Goal: Register for event/course

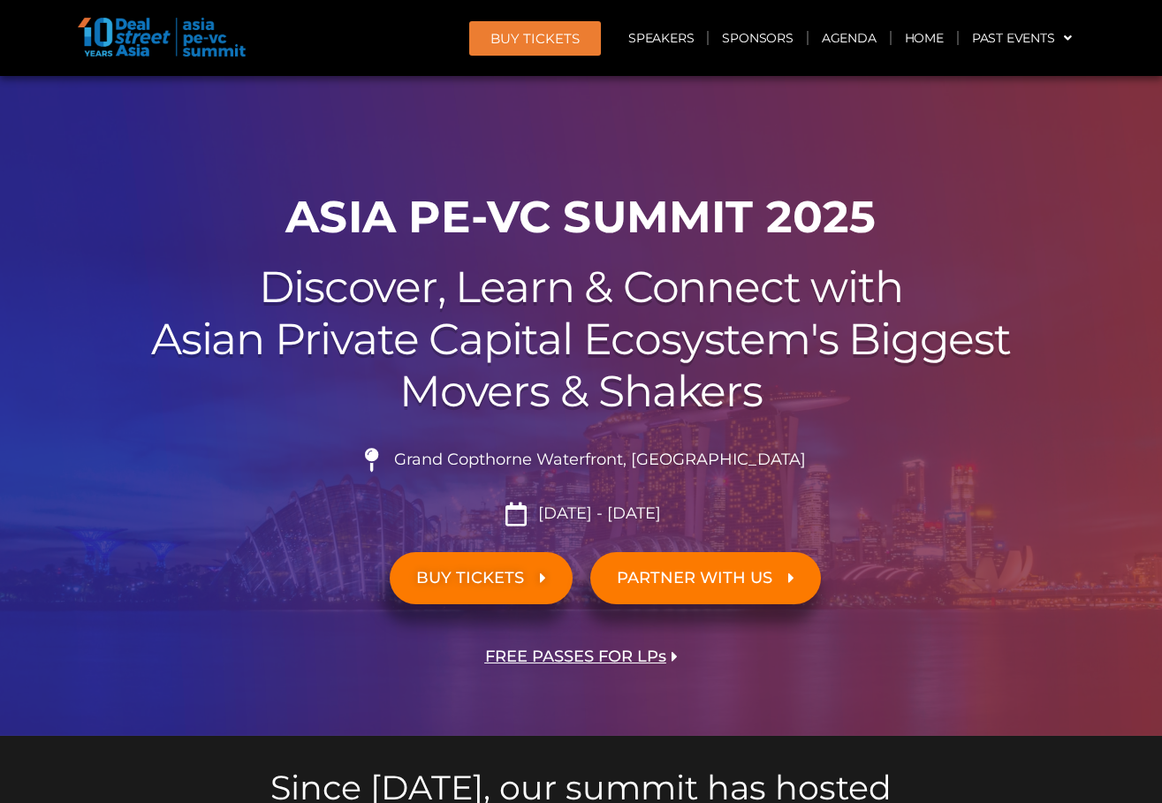
click at [468, 601] on link "BUY TICKETS" at bounding box center [481, 578] width 183 height 52
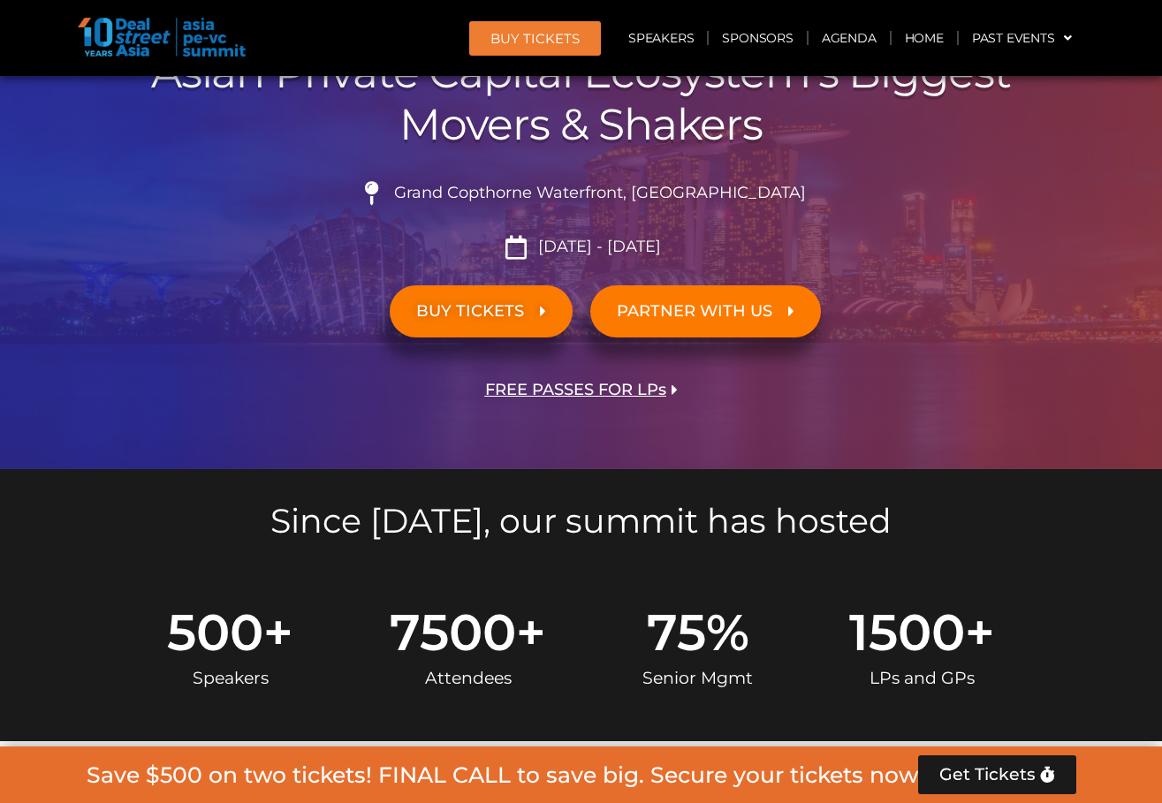
scroll to position [238, 0]
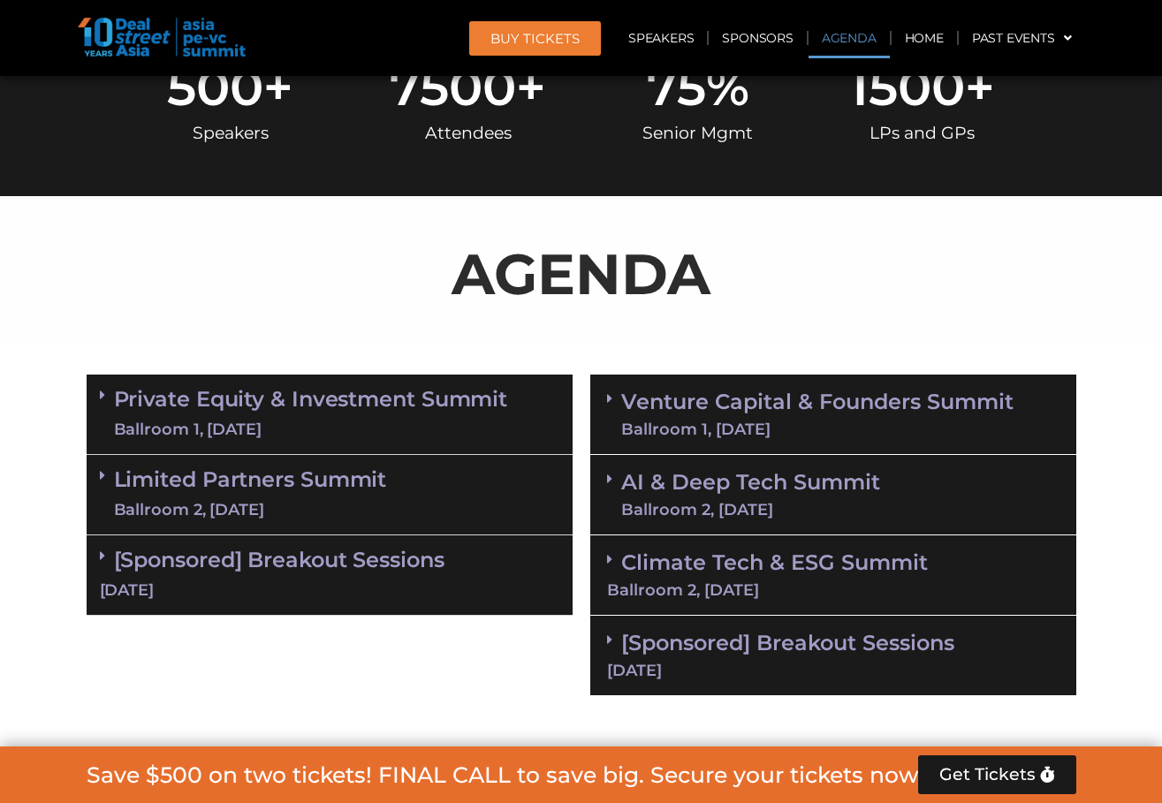
scroll to position [884, 0]
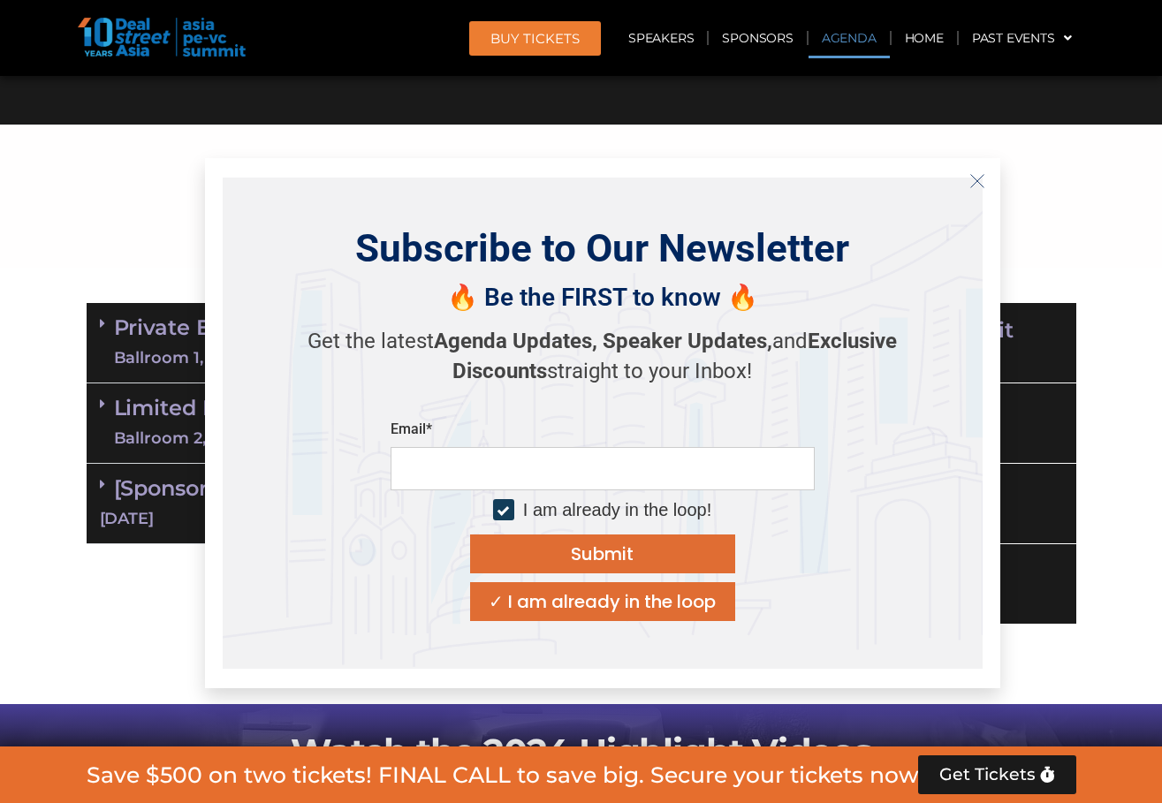
click at [103, 406] on icon at bounding box center [102, 404] width 5 height 14
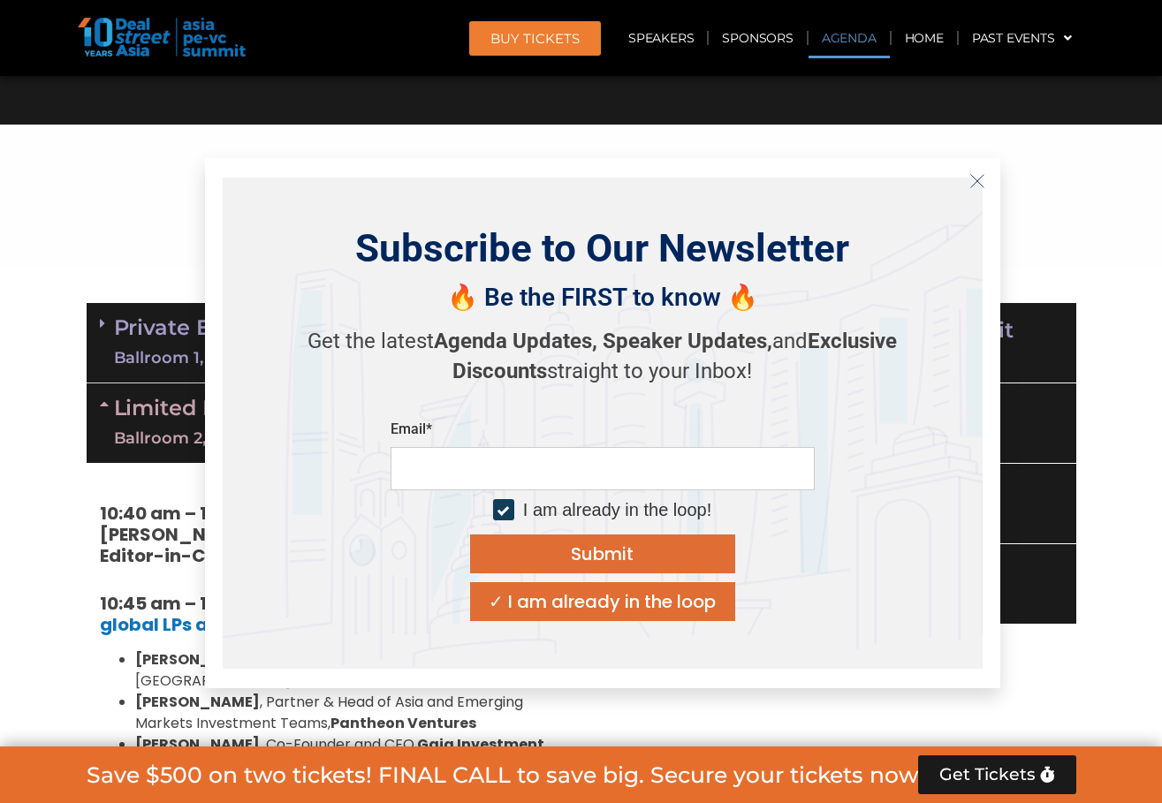
click at [160, 164] on p "AGENDA" at bounding box center [582, 202] width 990 height 85
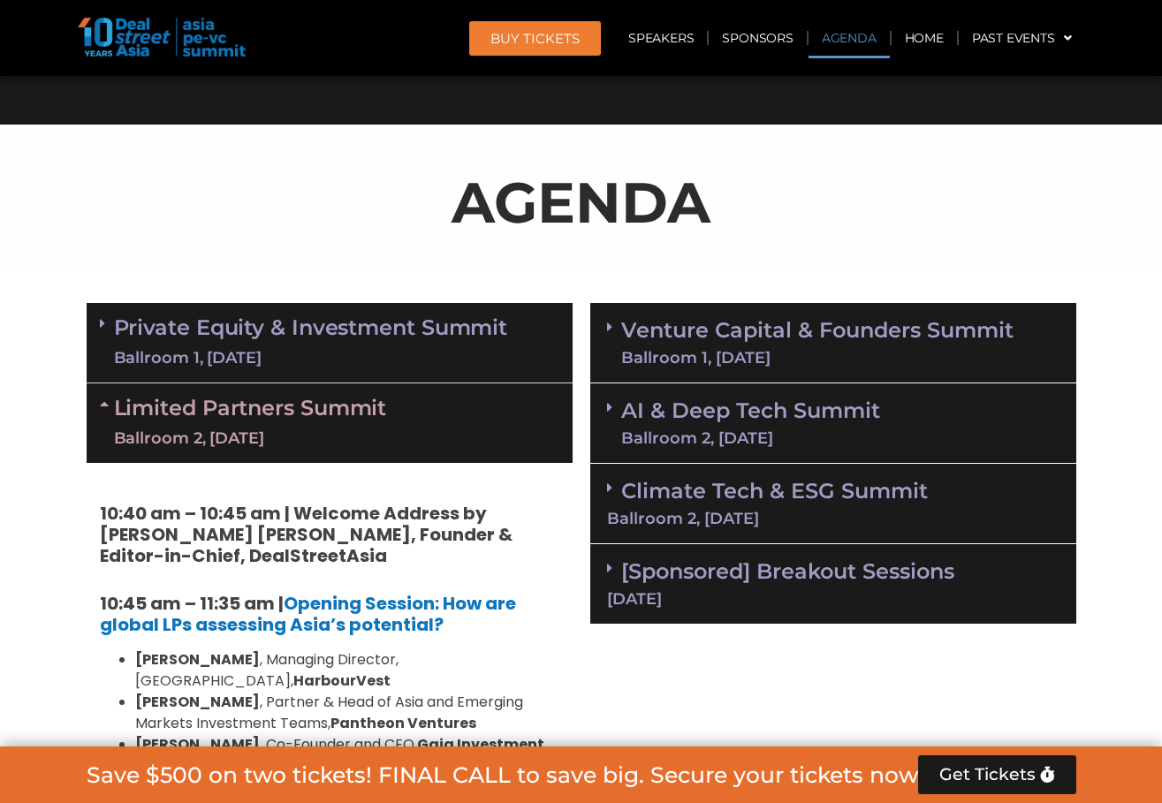
click at [598, 258] on div "AGENDA" at bounding box center [582, 209] width 990 height 99
click at [685, 331] on link "Venture Capital & Founders​ Summit Ballroom 1, [DATE]" at bounding box center [817, 343] width 392 height 46
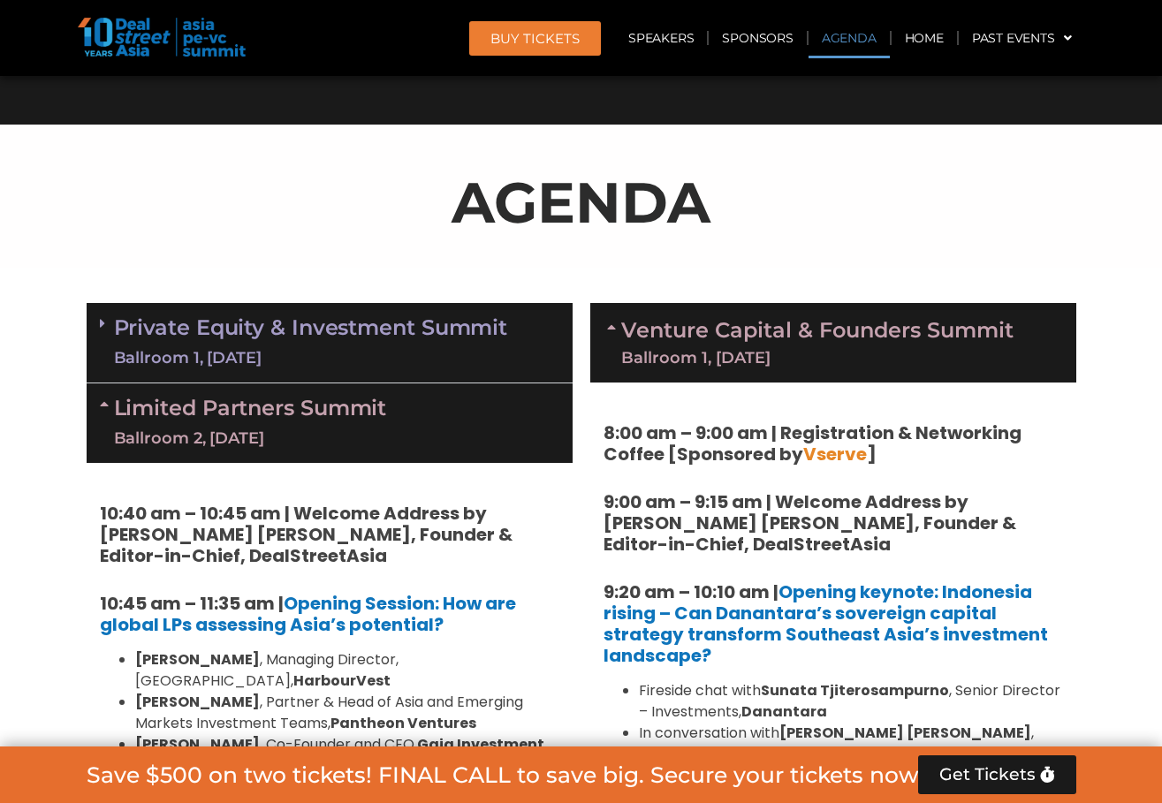
click at [839, 448] on span "Vserve" at bounding box center [835, 454] width 64 height 25
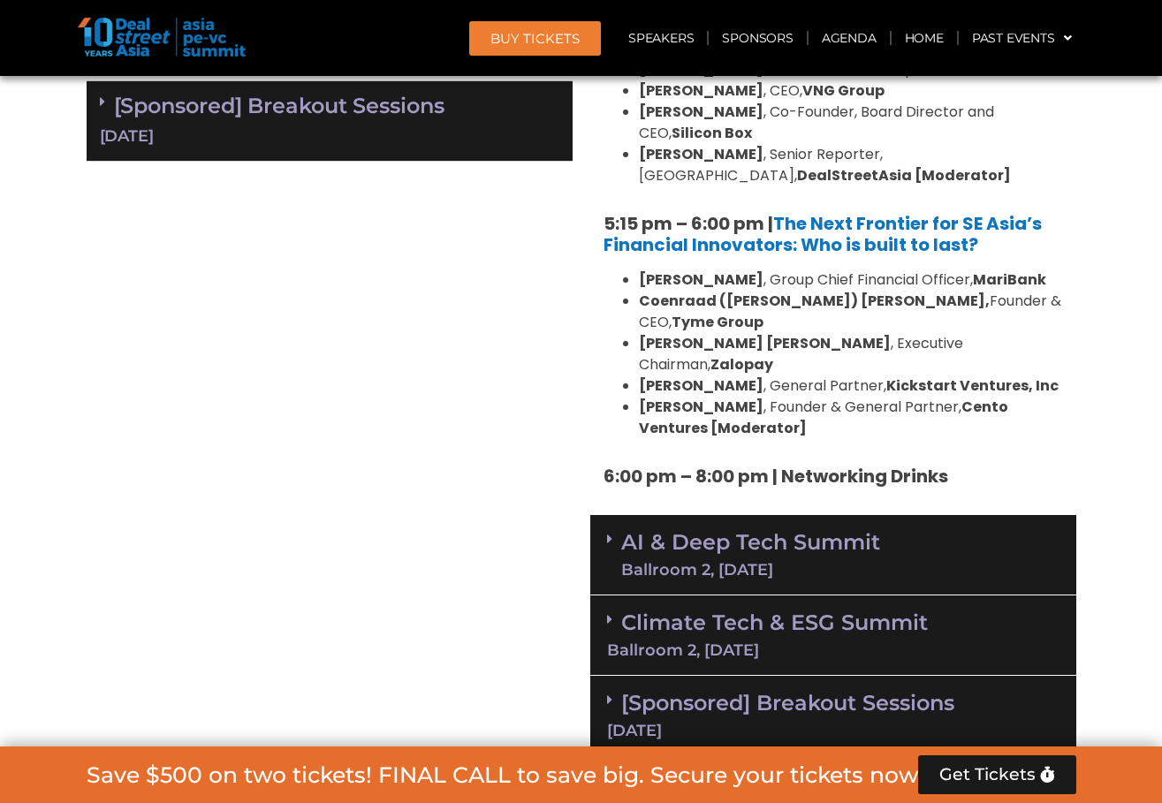
scroll to position [3270, 0]
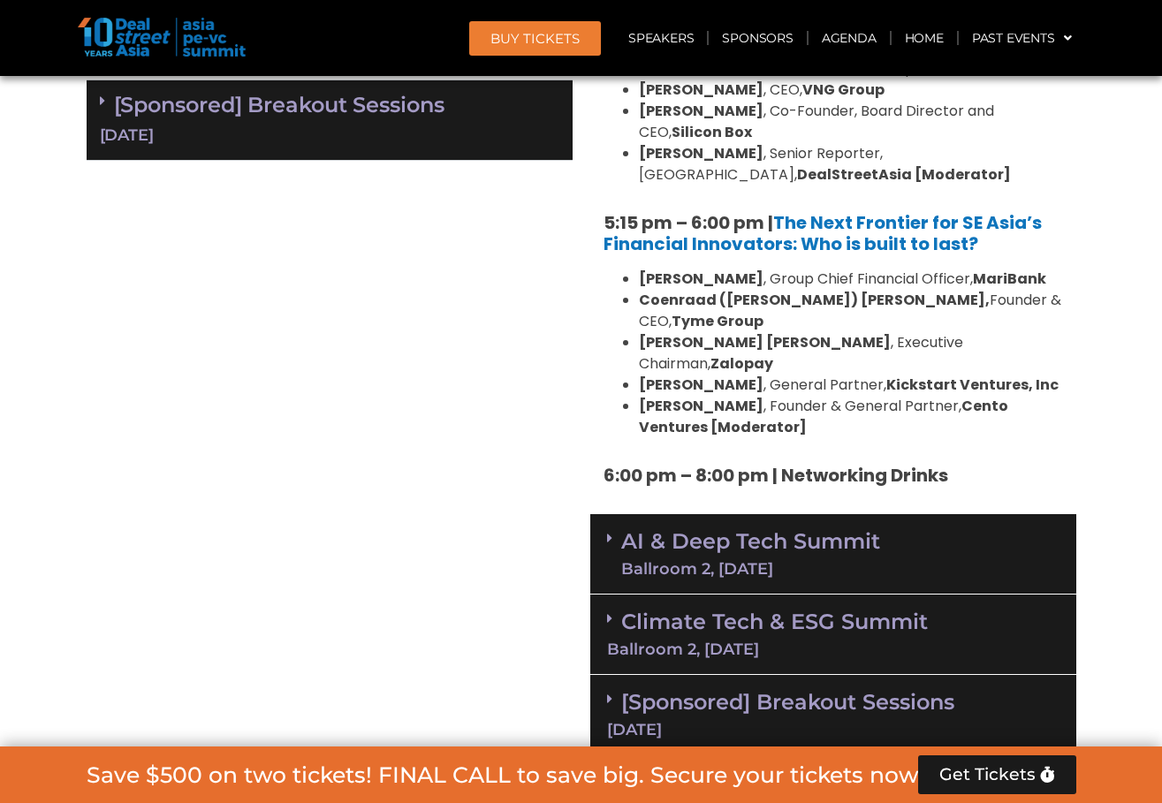
click at [863, 531] on link "AI & Deep Tech Summit Ballroom 2, [DATE]" at bounding box center [750, 554] width 259 height 46
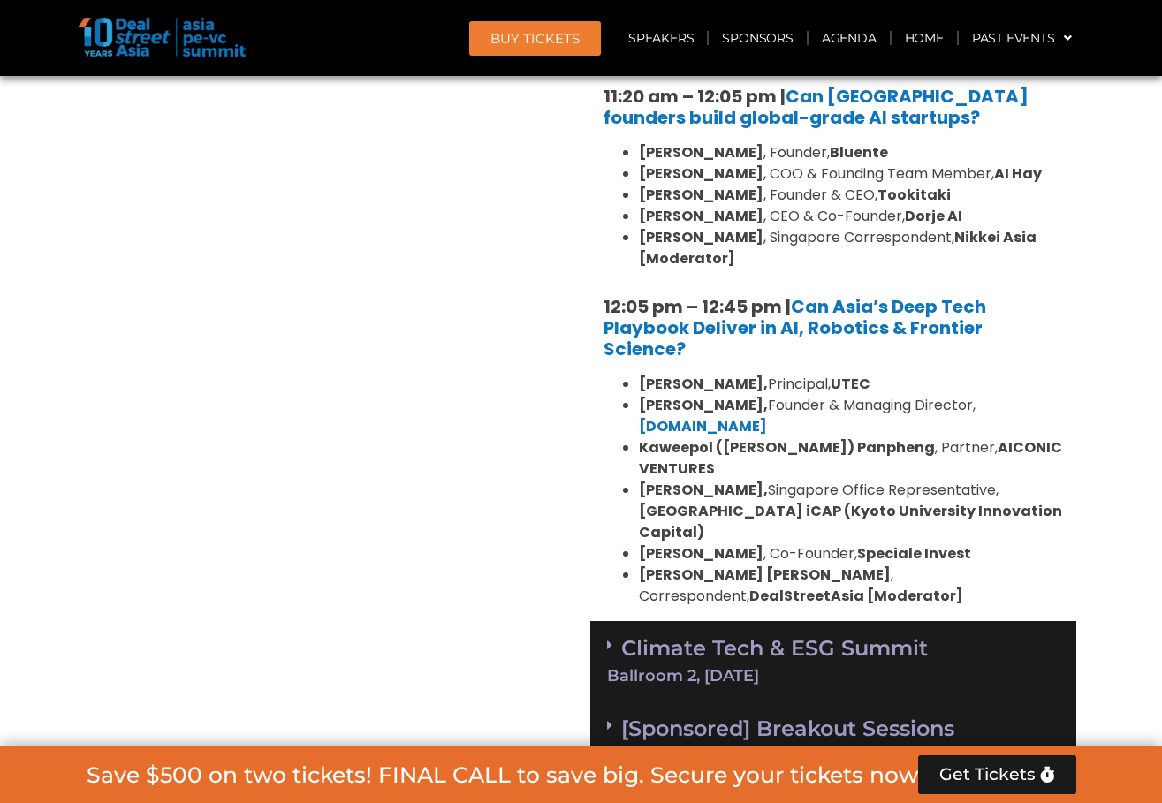
scroll to position [4154, 0]
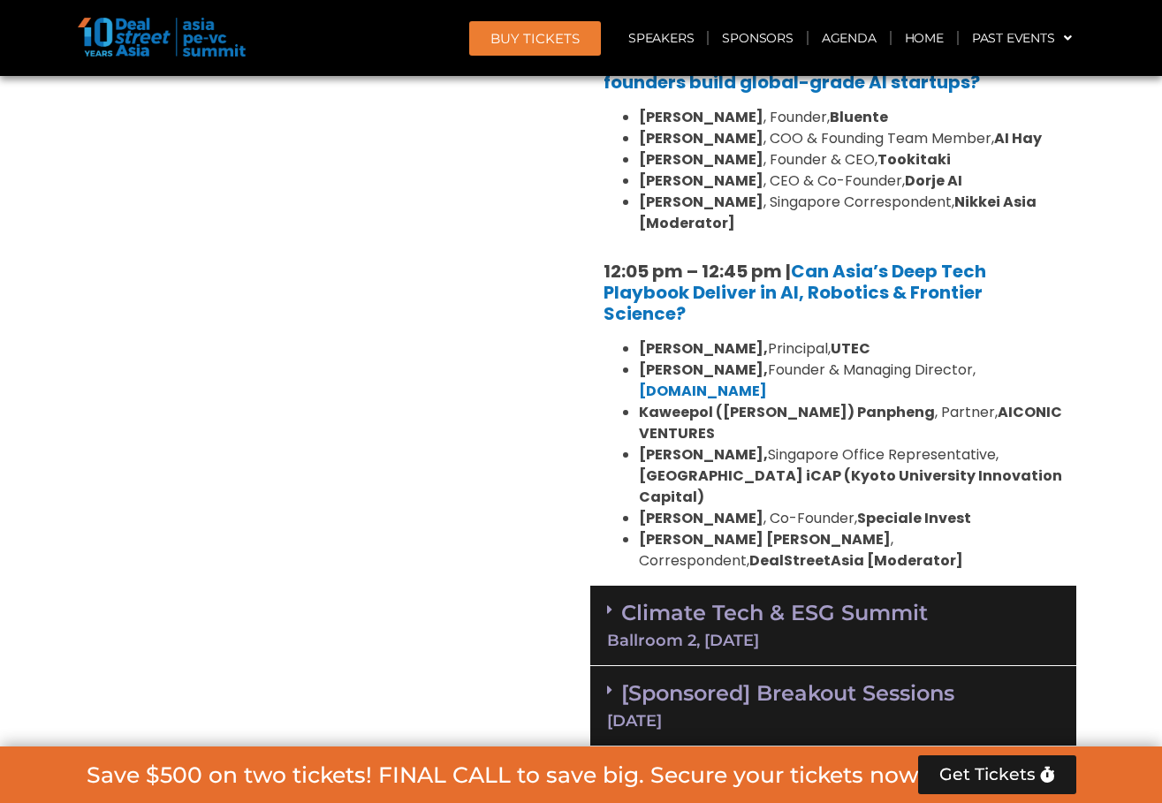
click at [885, 713] on div "[DATE]" at bounding box center [833, 721] width 453 height 16
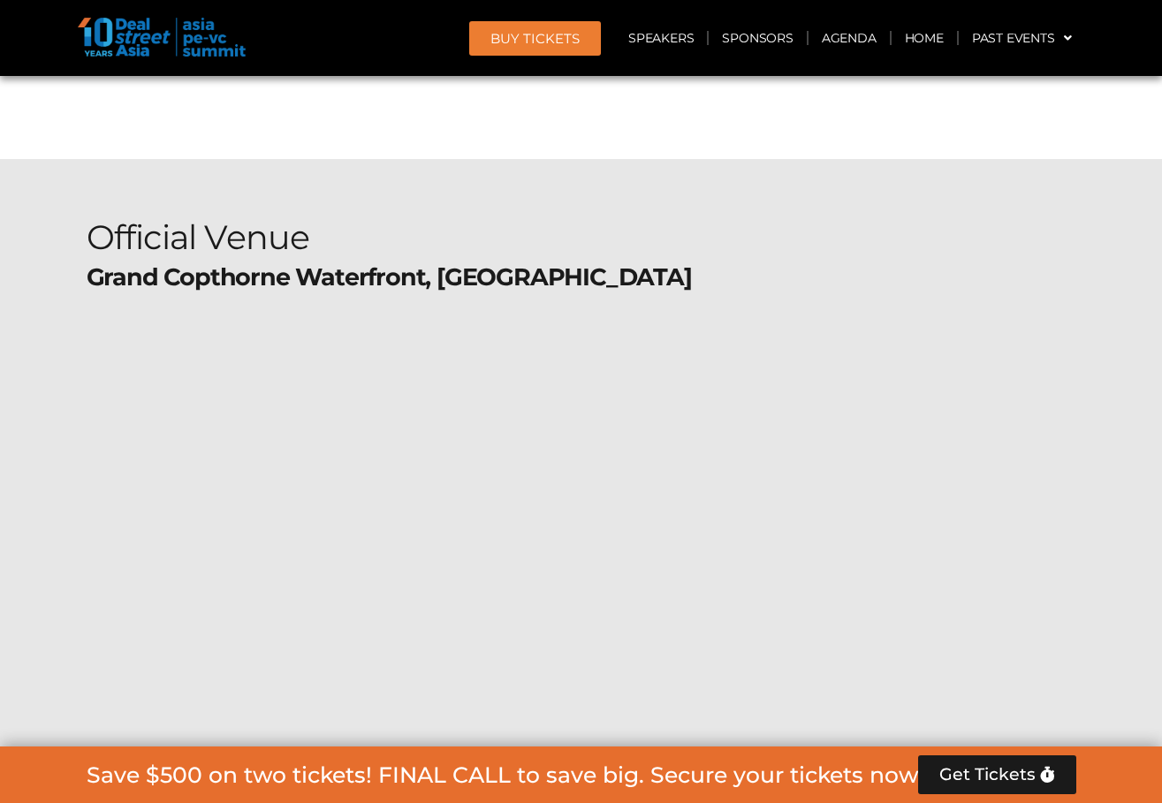
scroll to position [19445, 0]
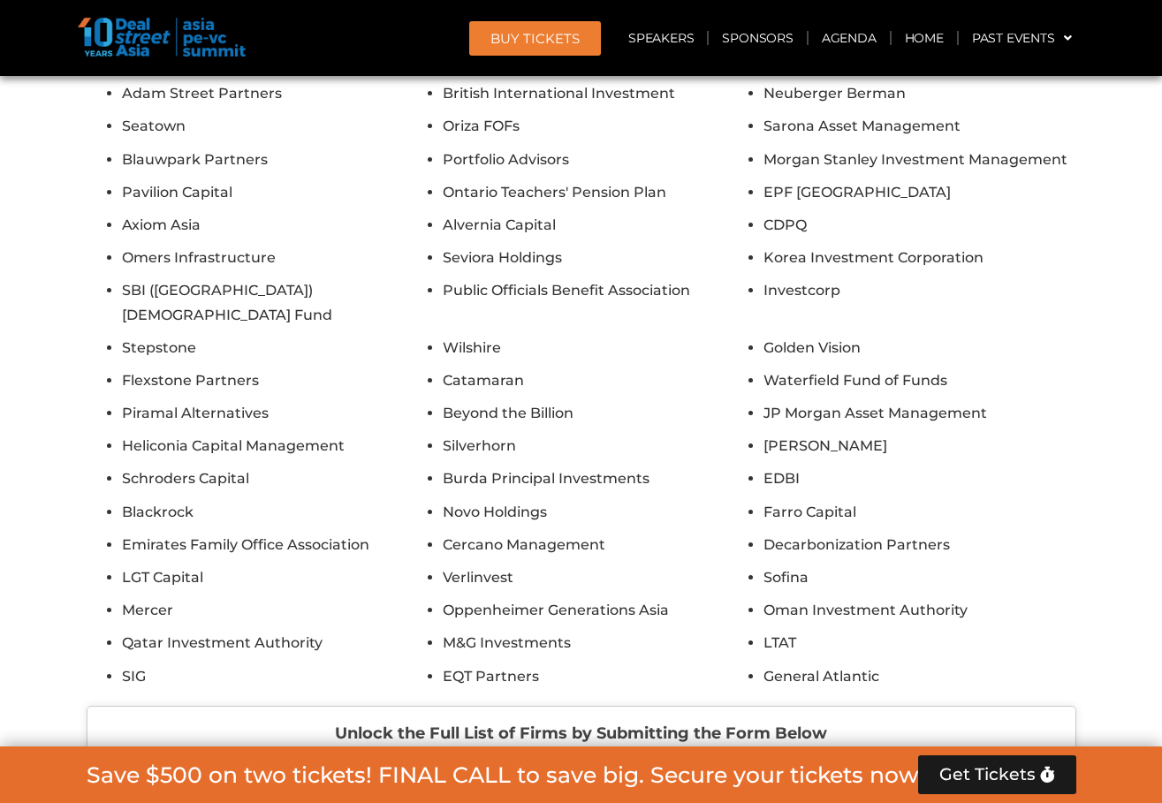
scroll to position [19710, 0]
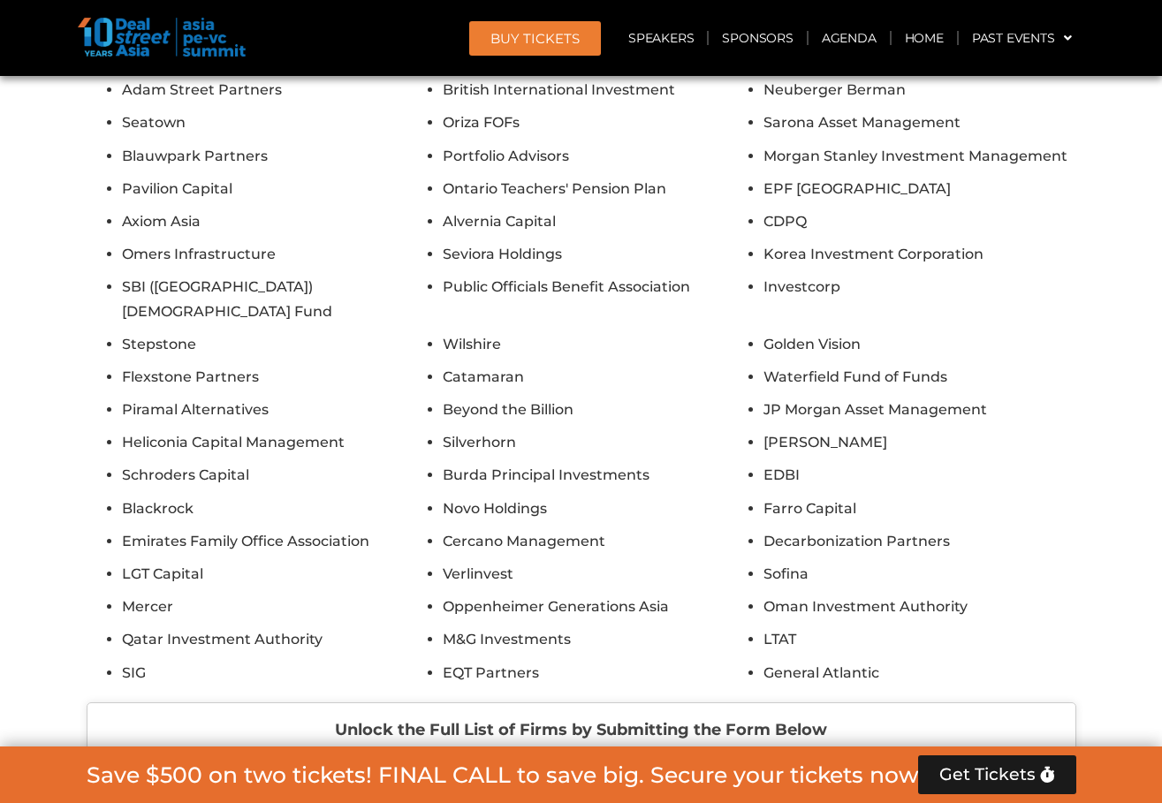
click at [301, 787] on input "Email" at bounding box center [261, 805] width 312 height 37
click at [668, 787] on input "First Name" at bounding box center [581, 805] width 312 height 37
click at [945, 787] on input "Last Name" at bounding box center [902, 805] width 312 height 37
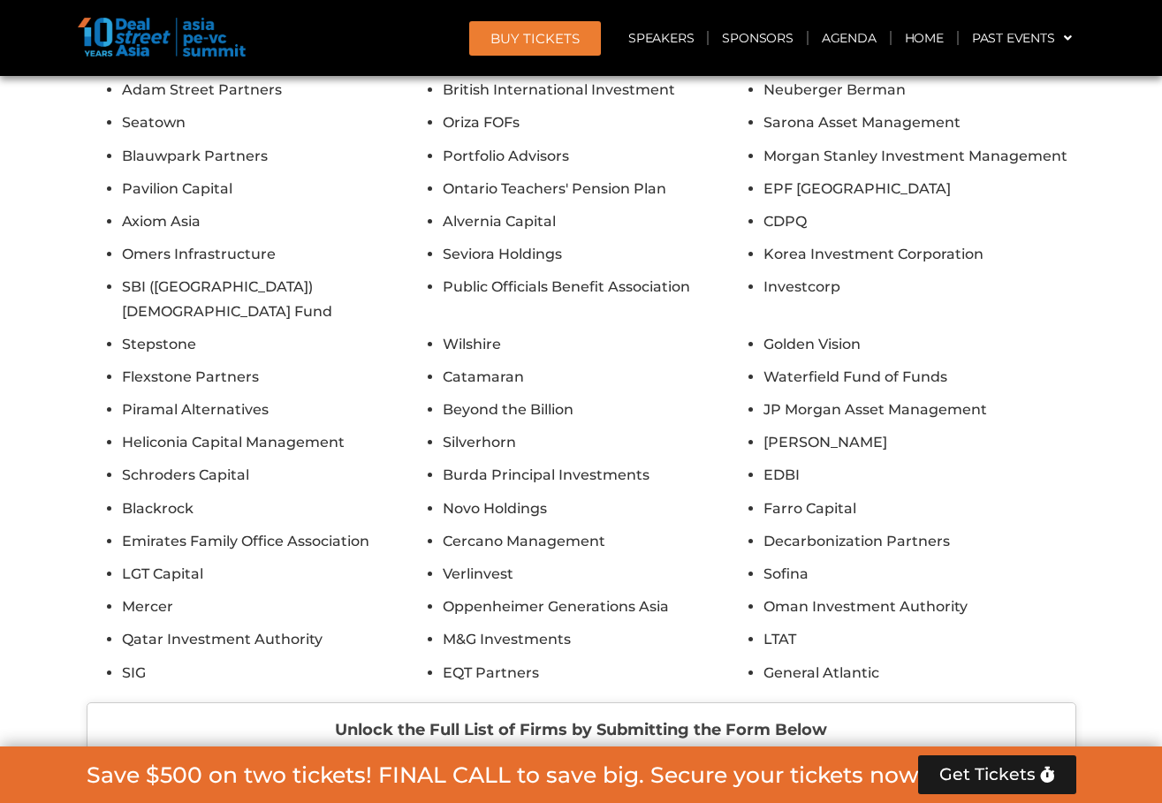
click at [323, 787] on input "Email" at bounding box center [261, 805] width 312 height 37
click at [567, 787] on input "First Name" at bounding box center [581, 805] width 312 height 37
click at [765, 787] on input "Last Name" at bounding box center [902, 805] width 312 height 37
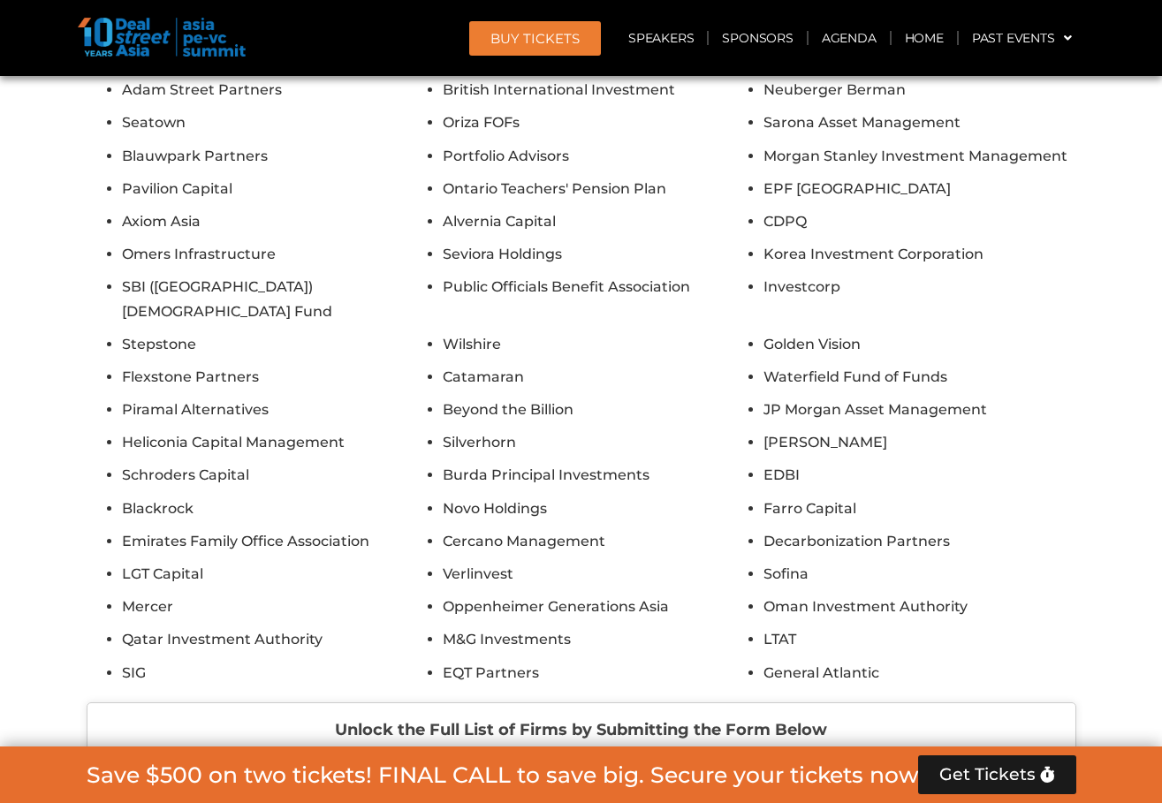
click at [251, 787] on input "Email" at bounding box center [261, 805] width 312 height 37
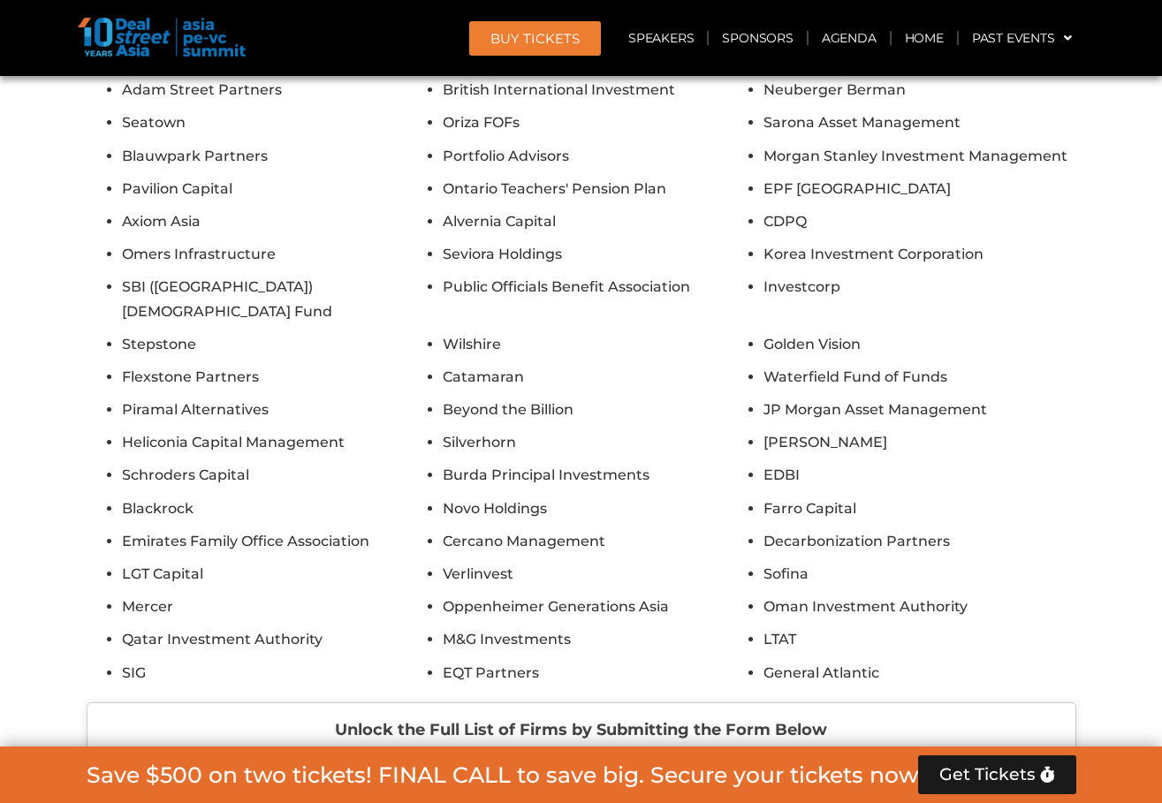
type input "**********"
type input "*********"
type input "****"
type input "**********"
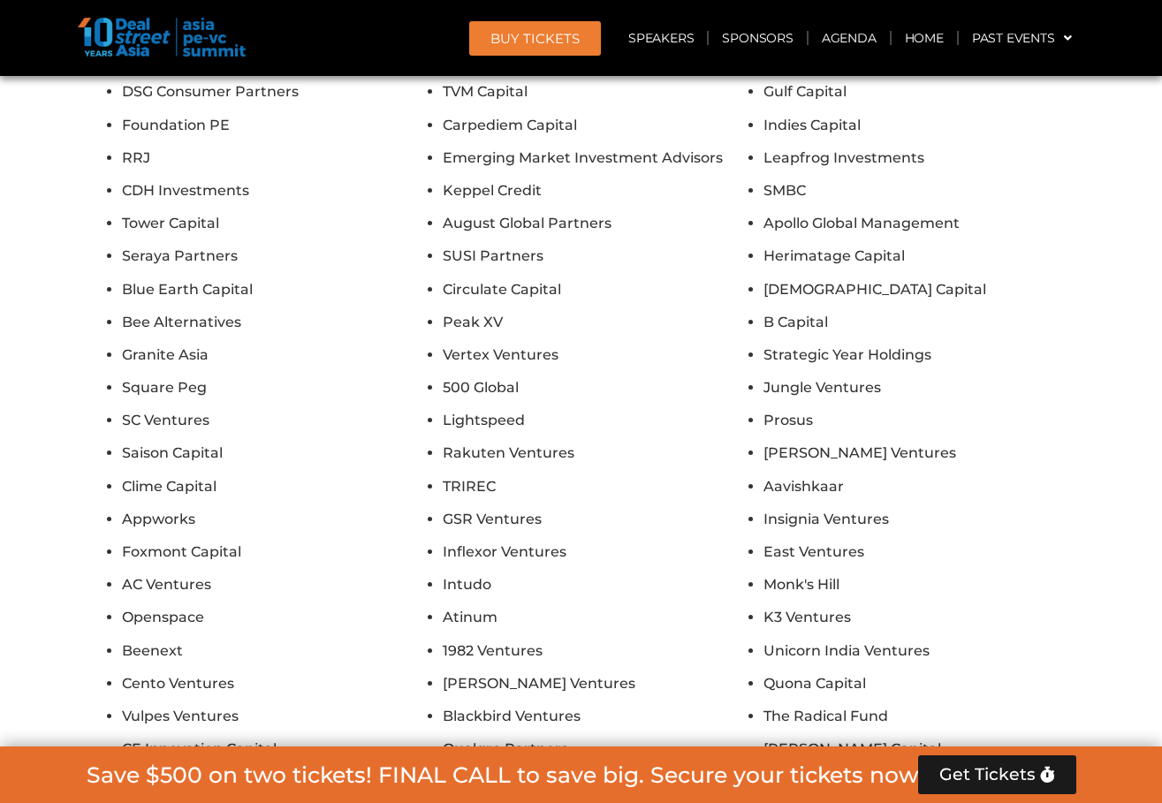
scroll to position [21390, 0]
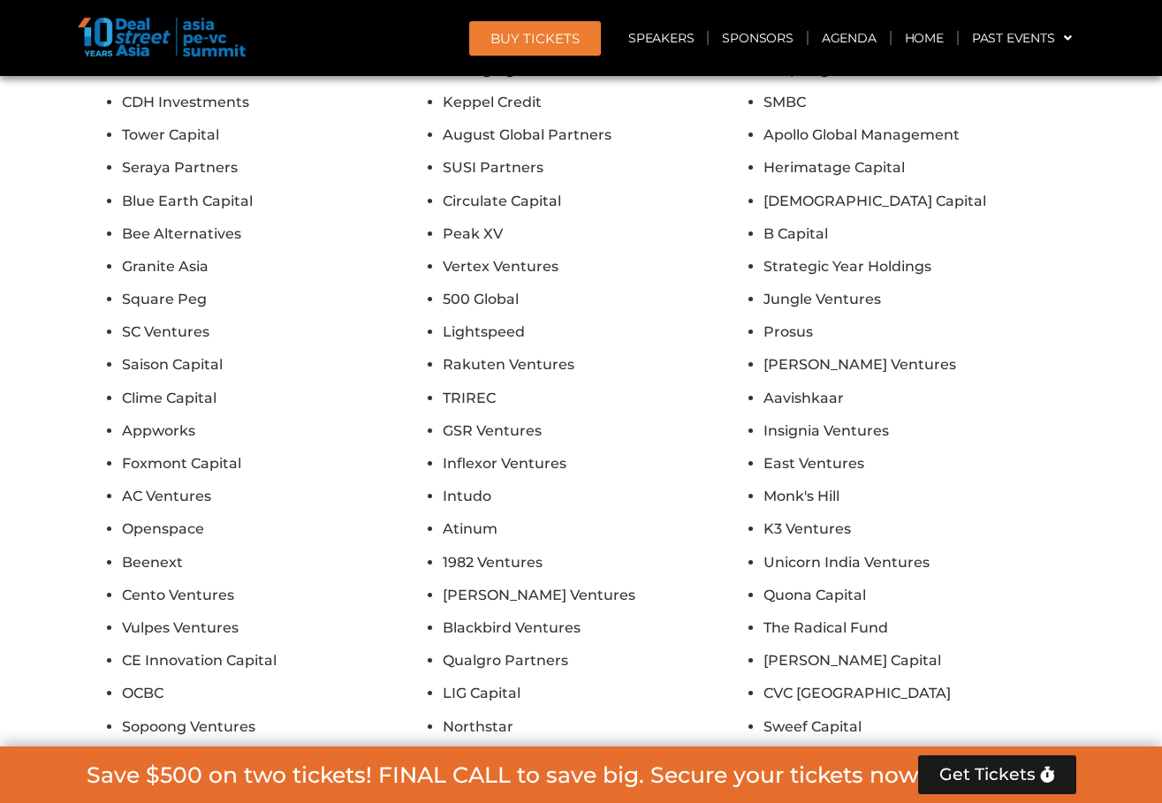
drag, startPoint x: 1035, startPoint y: 666, endPoint x: 495, endPoint y: 401, distance: 601.6
drag, startPoint x: 495, startPoint y: 401, endPoint x: 521, endPoint y: 654, distance: 254.1
drag, startPoint x: 612, startPoint y: 668, endPoint x: 316, endPoint y: 263, distance: 502.3
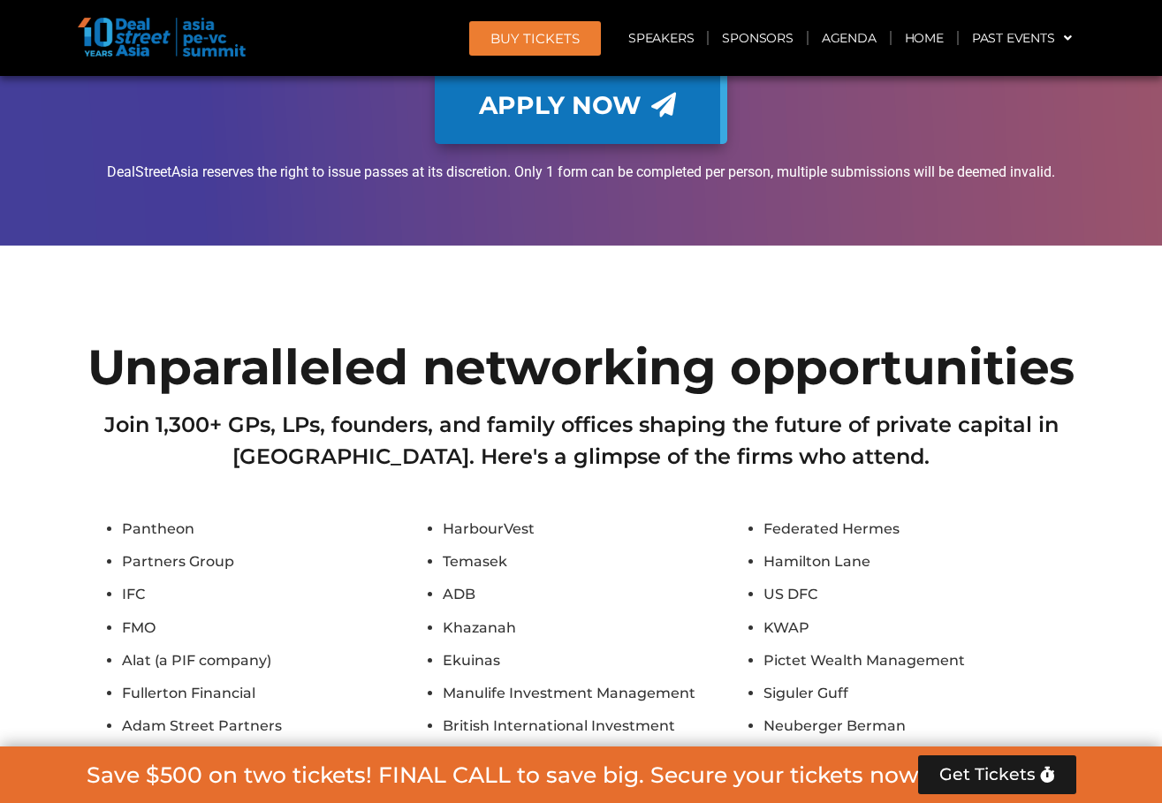
scroll to position [18915, 0]
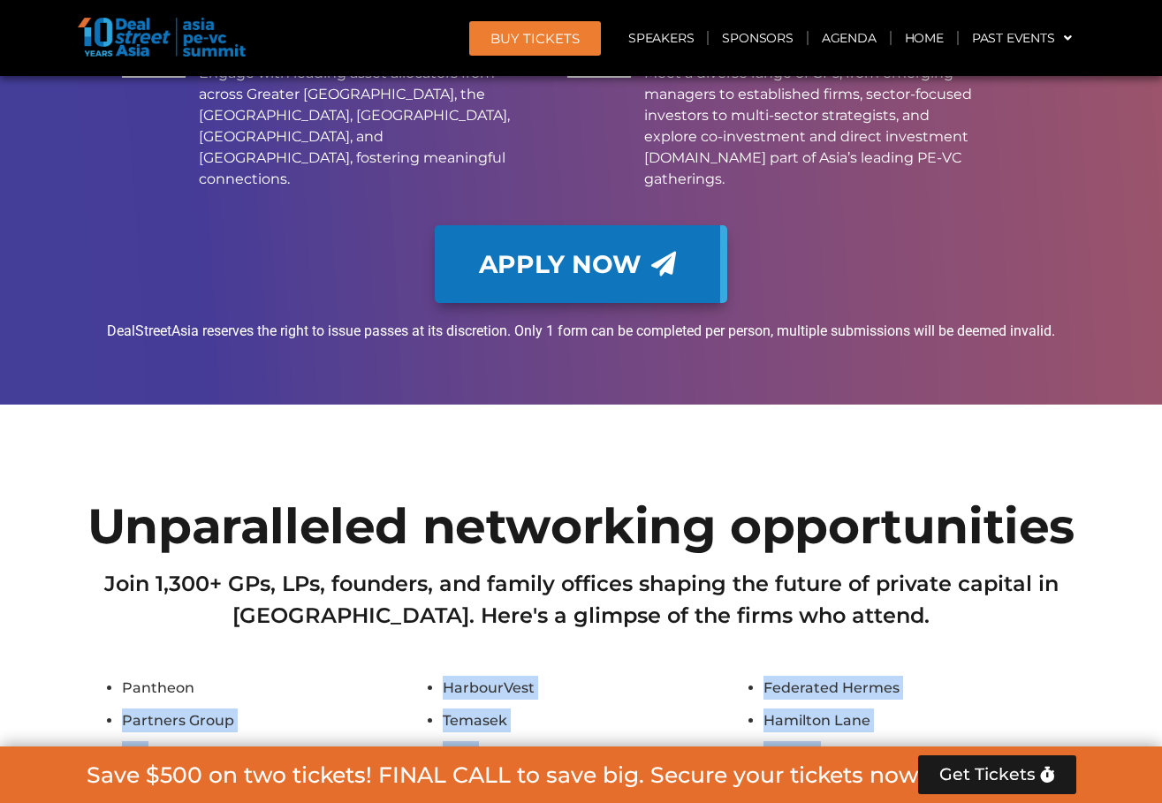
drag, startPoint x: 280, startPoint y: 346, endPoint x: 206, endPoint y: 176, distance: 186.0
click at [206, 676] on li "Pantheon" at bounding box center [278, 688] width 312 height 24
drag, startPoint x: 206, startPoint y: 176, endPoint x: 117, endPoint y: 184, distance: 89.6
copy ul "Pantheon HarbourVest Federated Hermes Partners Group Temasek [PERSON_NAME] IFC …"
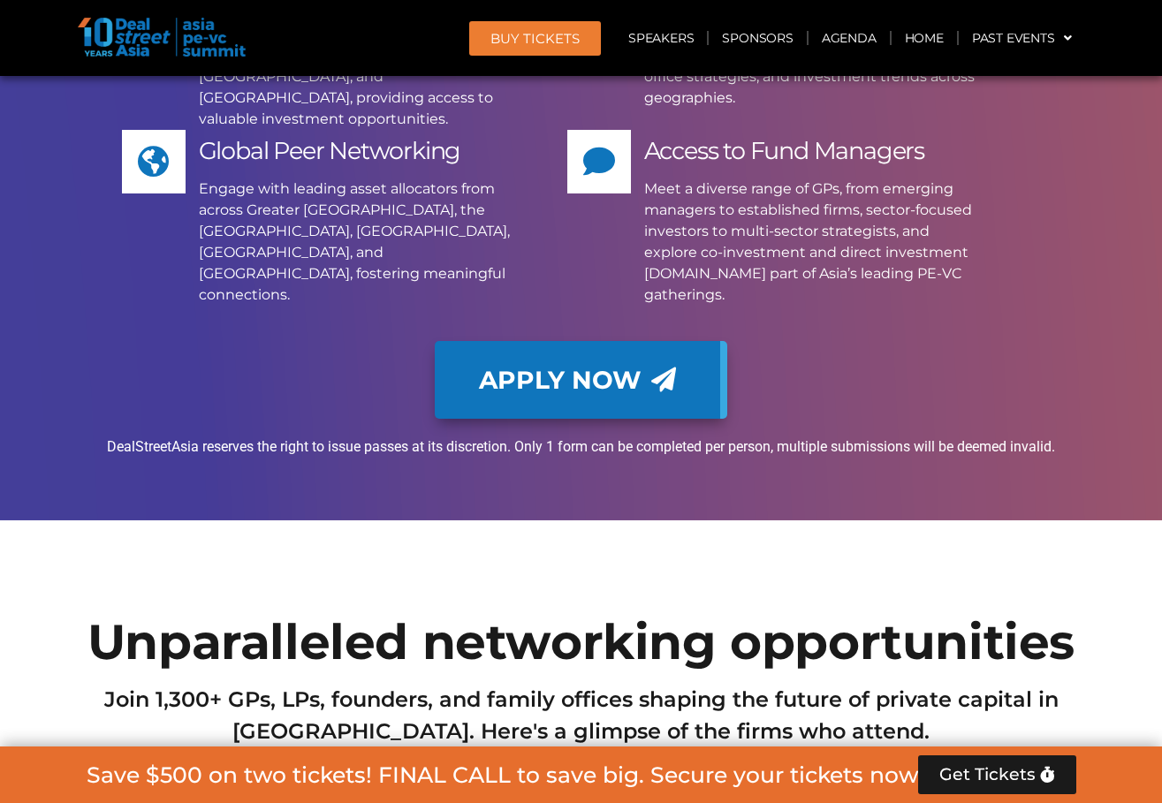
scroll to position [18650, 0]
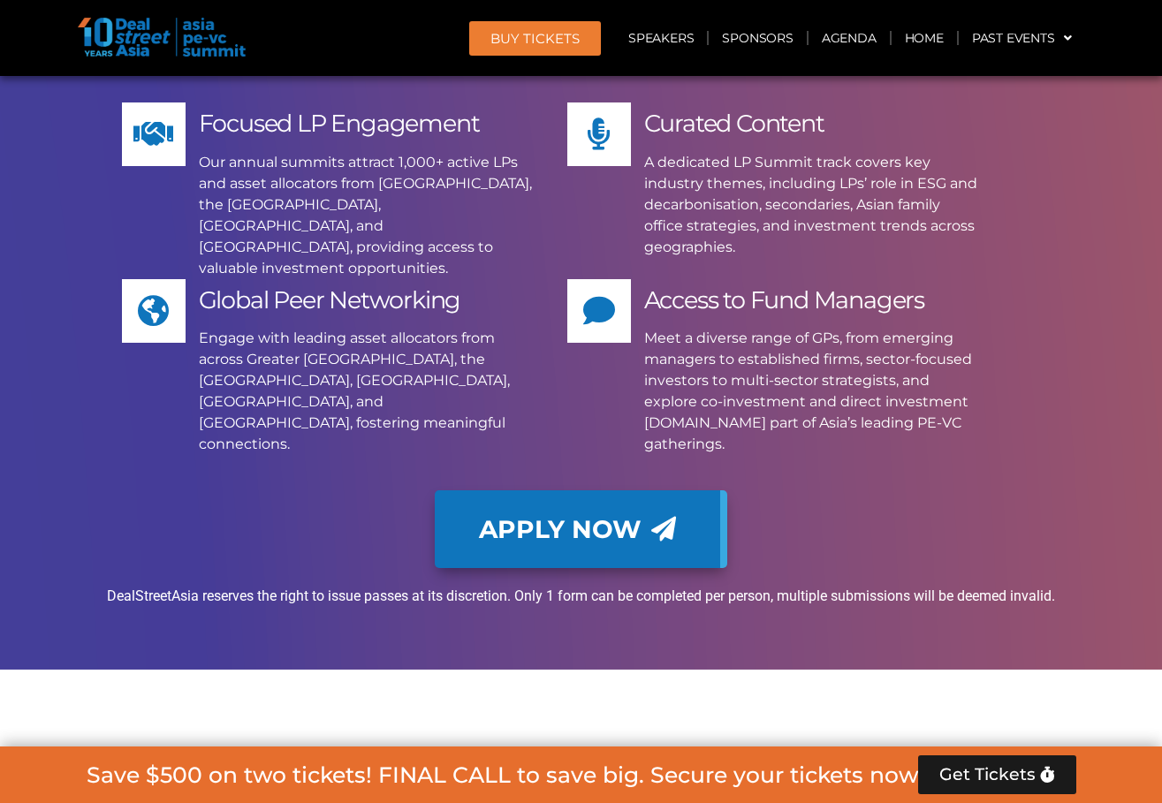
copy ul "Pantheon HarbourVest Federated Hermes Partners Group Temasek [PERSON_NAME] IFC …"
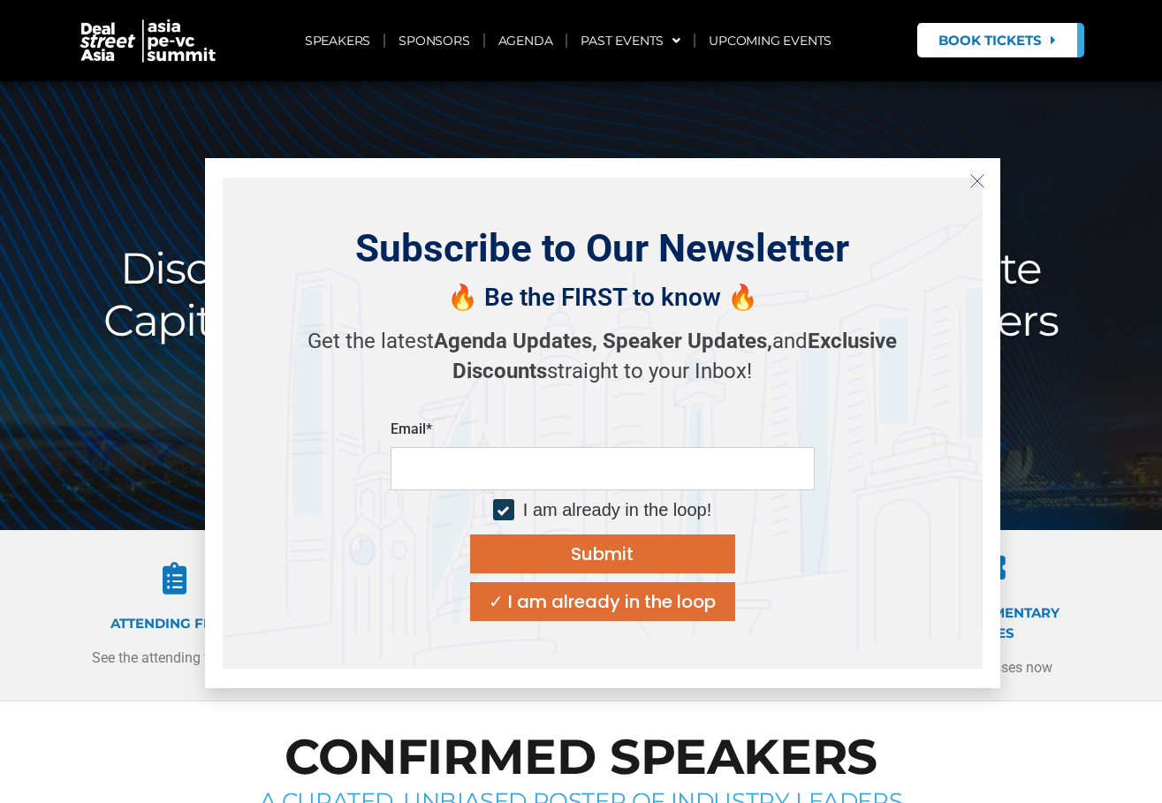
click at [658, 92] on div at bounding box center [581, 305] width 1162 height 449
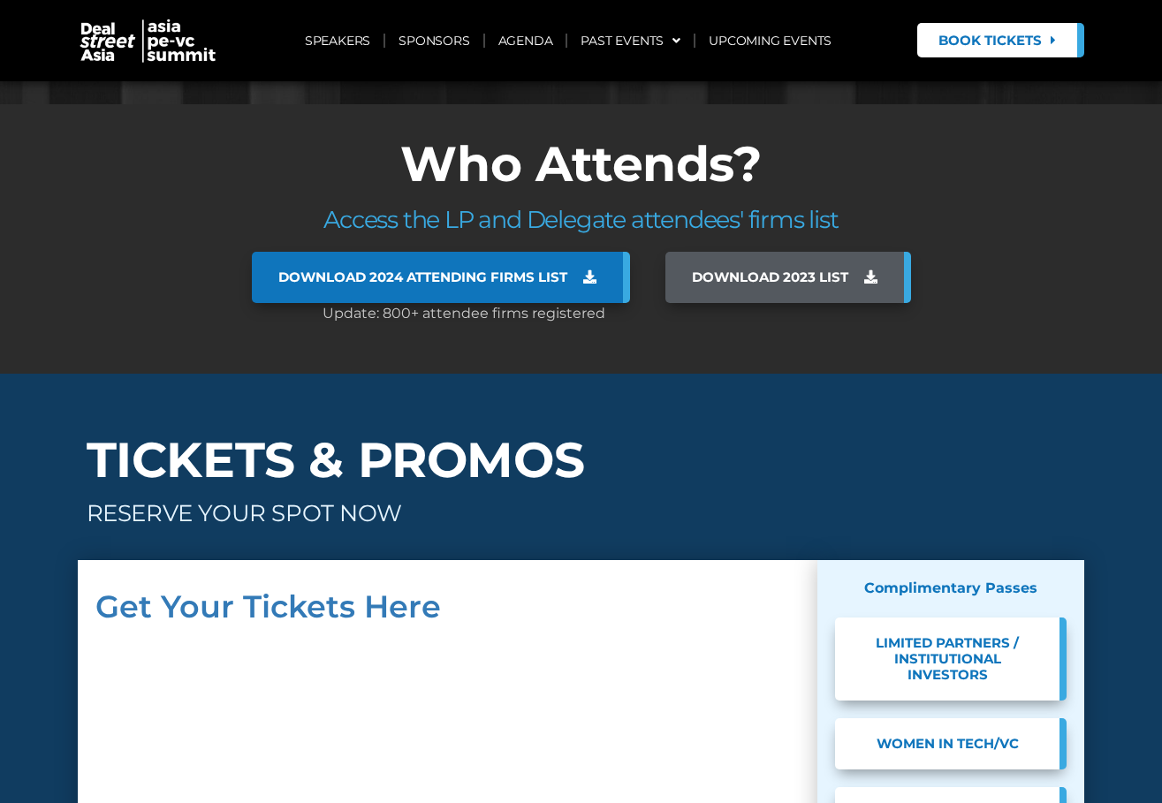
scroll to position [12590, 0]
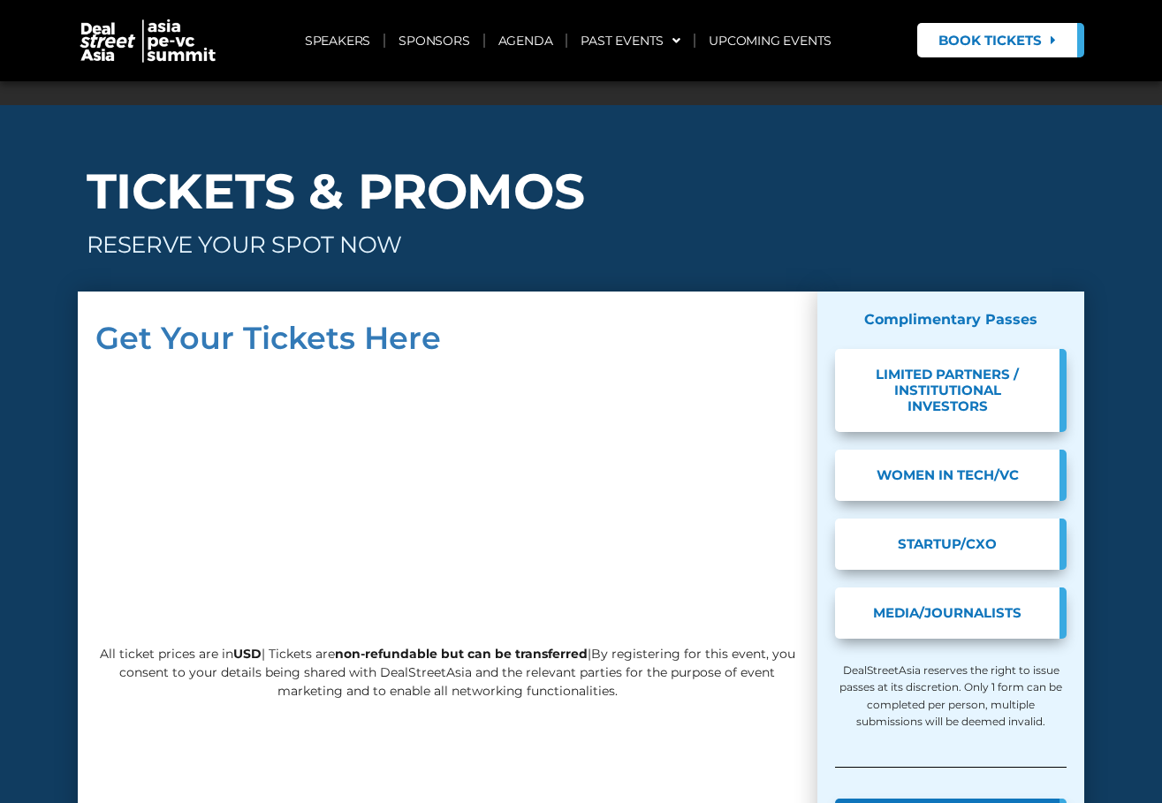
click at [969, 367] on span "LIMITED PARTNERS / INSTITUTIONAL INVESTORS" at bounding box center [947, 391] width 171 height 48
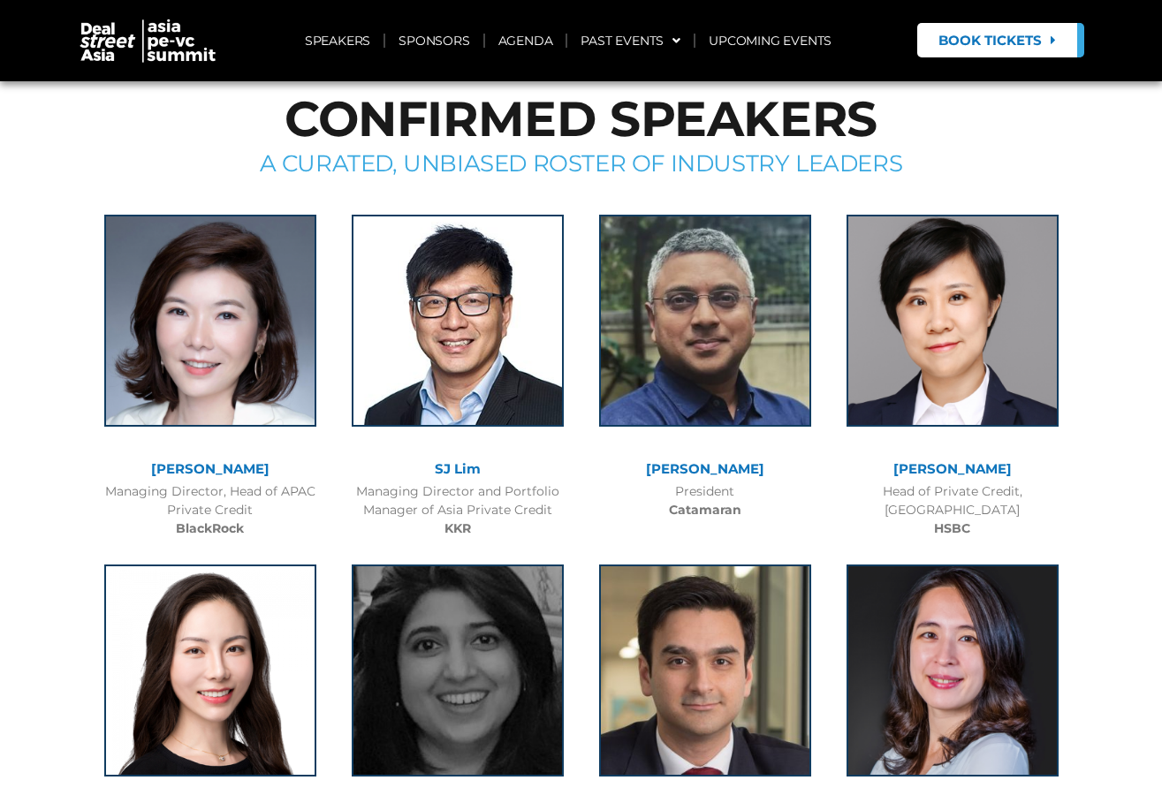
scroll to position [0, 0]
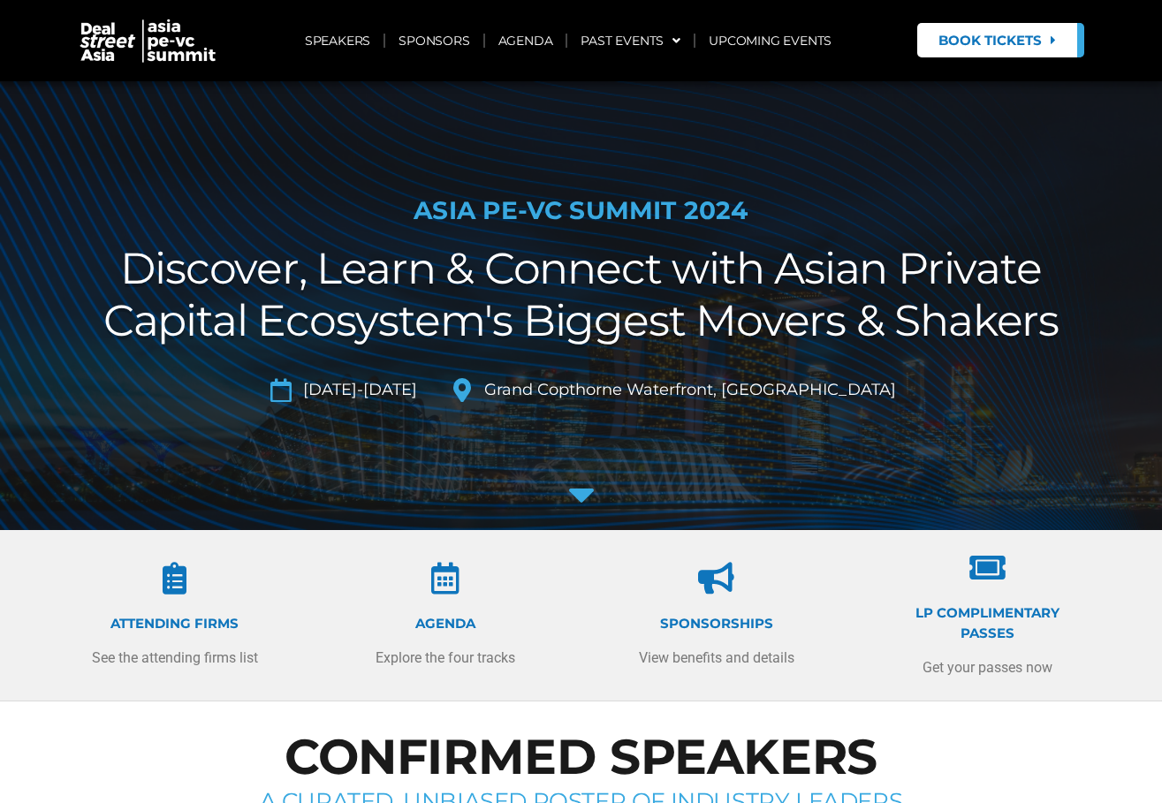
click at [580, 327] on h2 "Discover, Learn & Connect with Asian Private Capital Ecosystem's Biggest Movers…" at bounding box center [582, 295] width 990 height 104
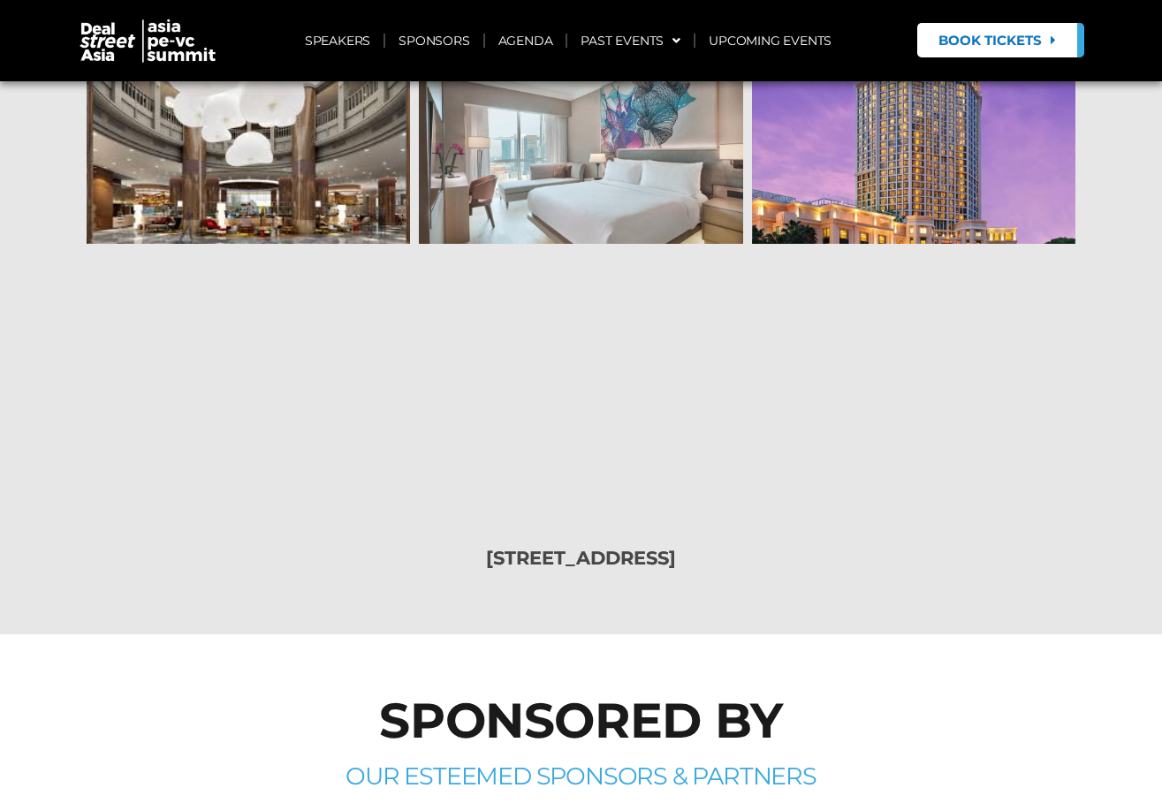
scroll to position [15248, 0]
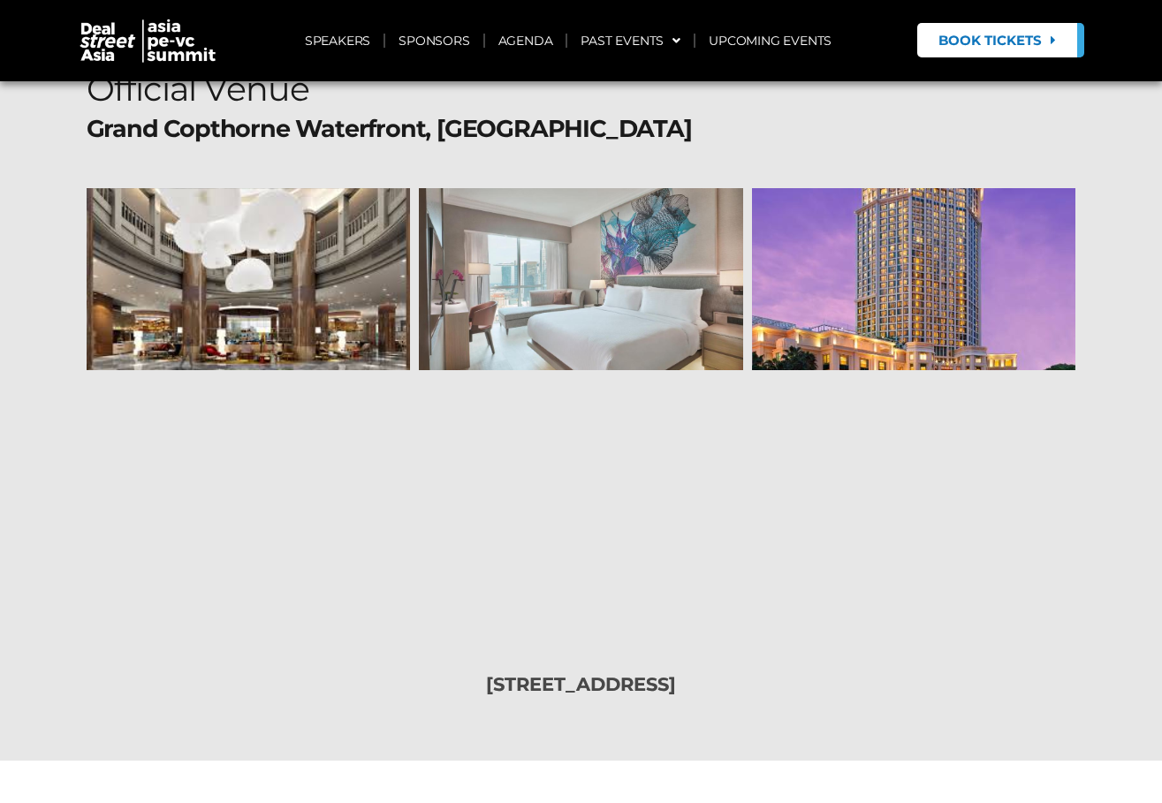
click at [975, 42] on span "Book Tickets" at bounding box center [990, 40] width 103 height 13
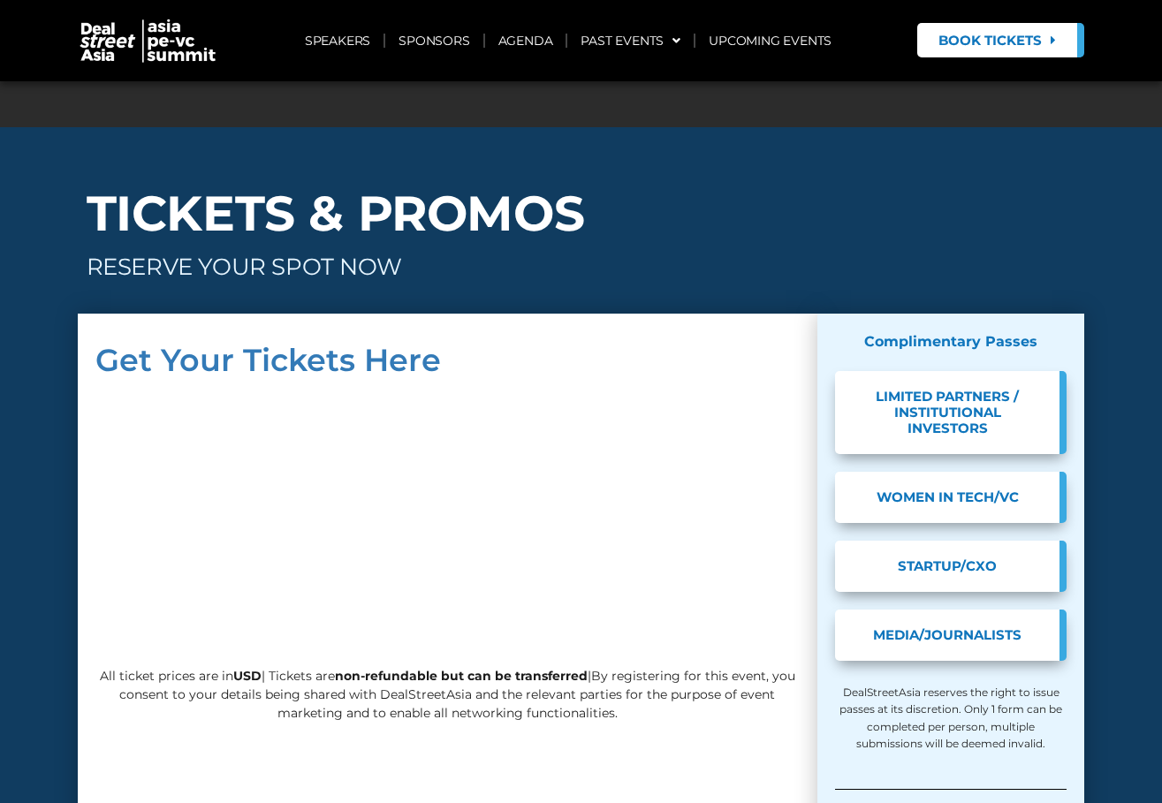
scroll to position [14244, 0]
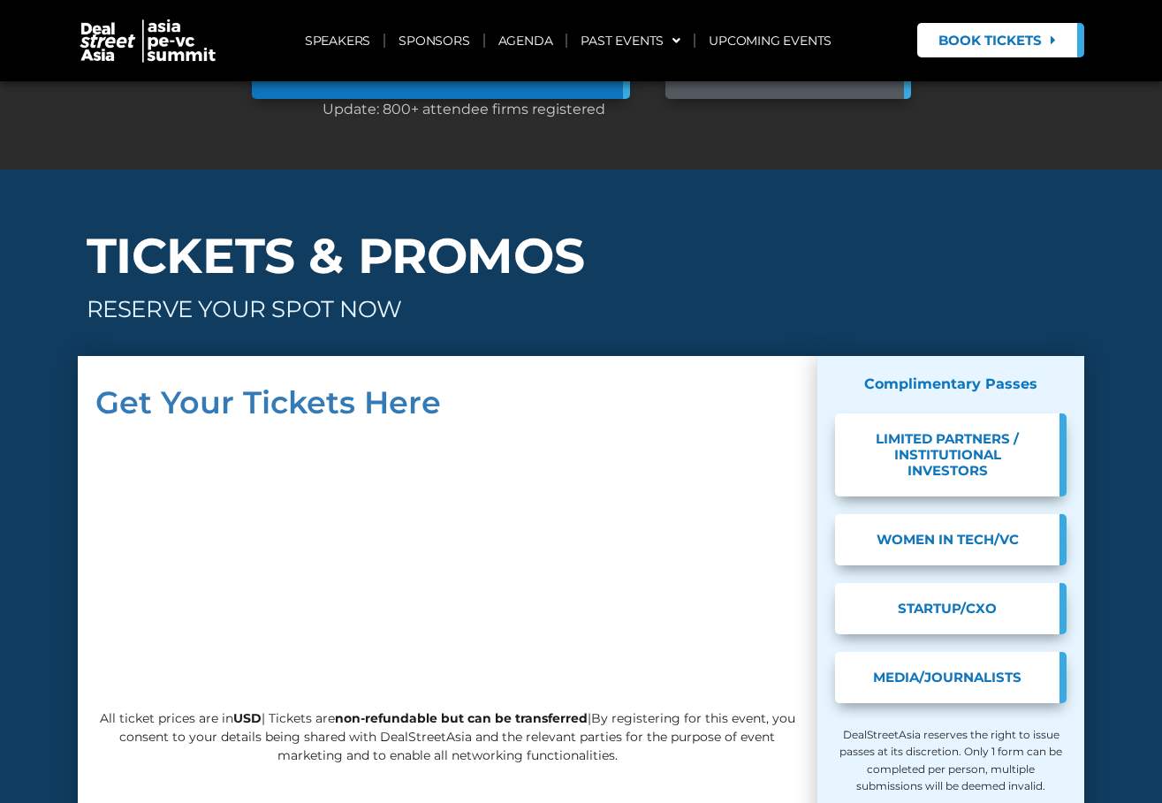
click at [991, 601] on span "STARTUP/CXO" at bounding box center [947, 609] width 171 height 16
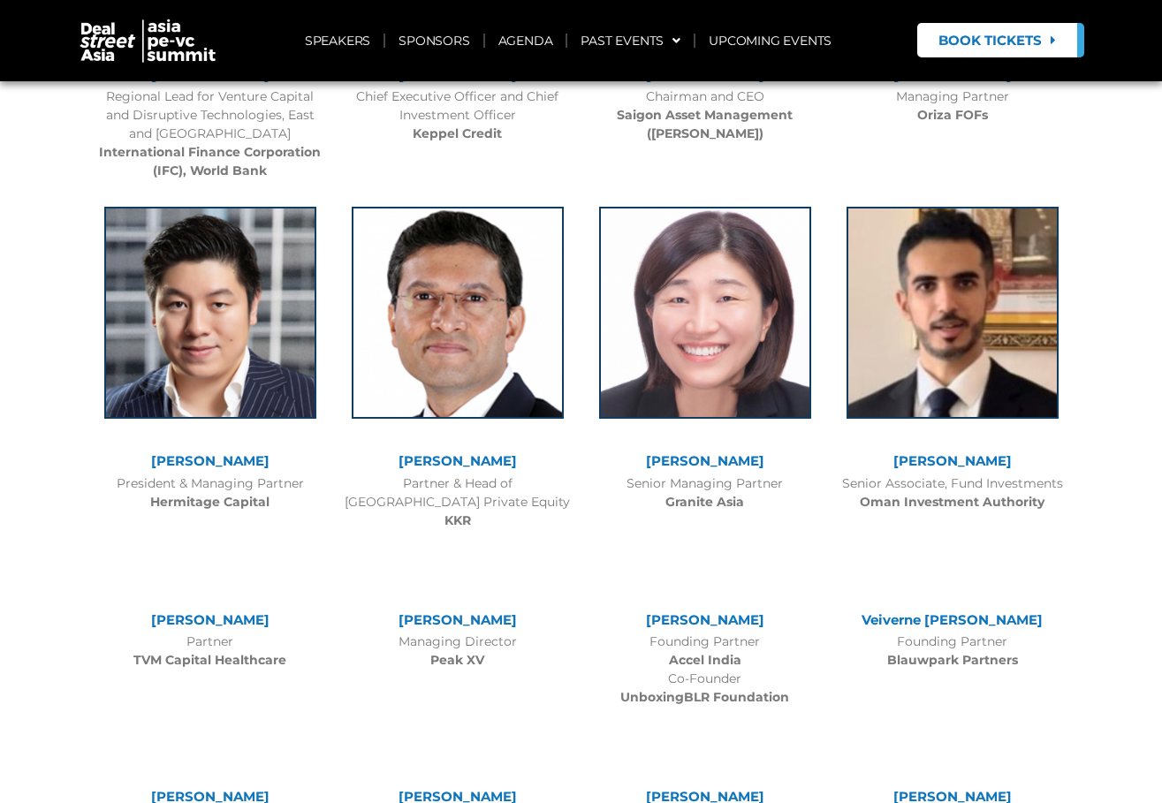
scroll to position [2210, 0]
